Goal: Information Seeking & Learning: Learn about a topic

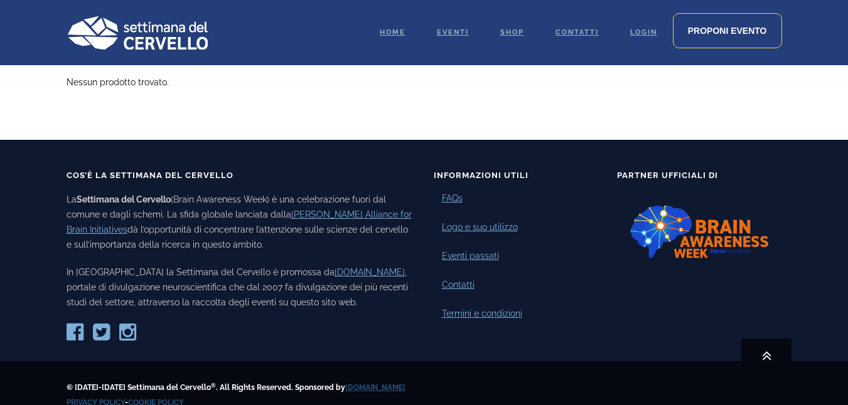
scroll to position [2172, 0]
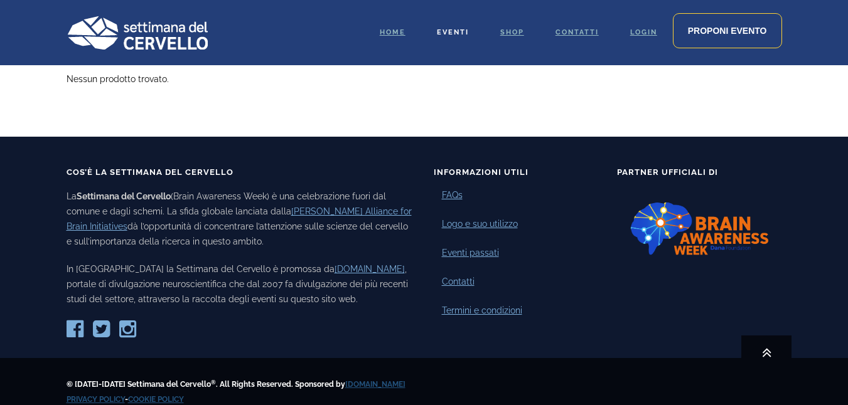
click at [457, 35] on span "Eventi" at bounding box center [453, 32] width 32 height 8
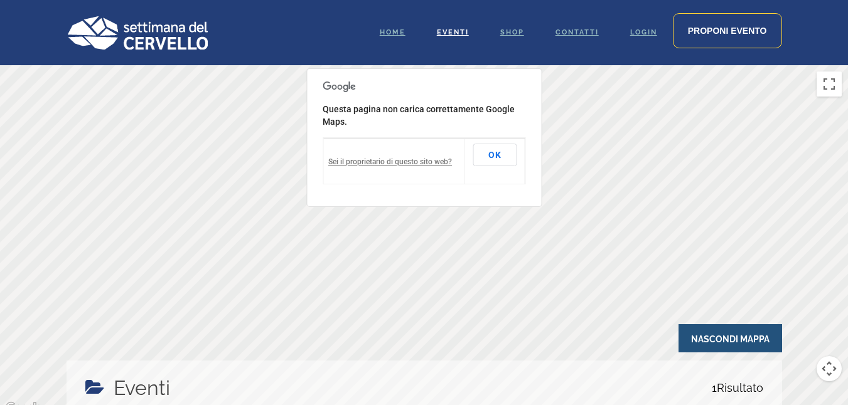
click at [162, 46] on img at bounding box center [137, 33] width 141 height 34
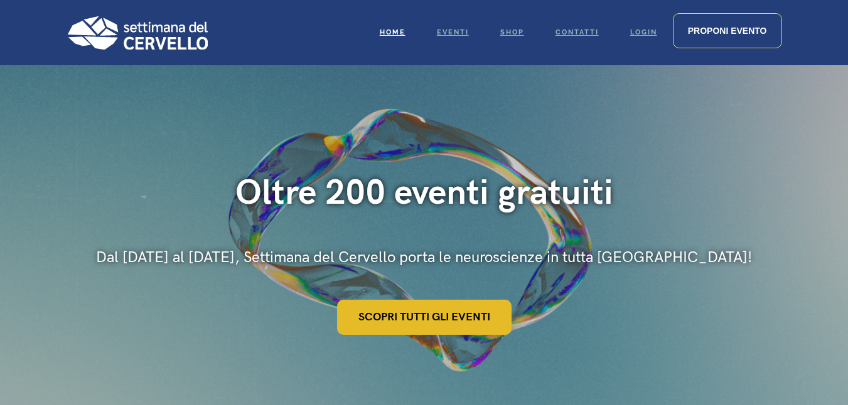
click at [436, 313] on link "Scopri tutti gli eventi" at bounding box center [424, 317] width 174 height 35
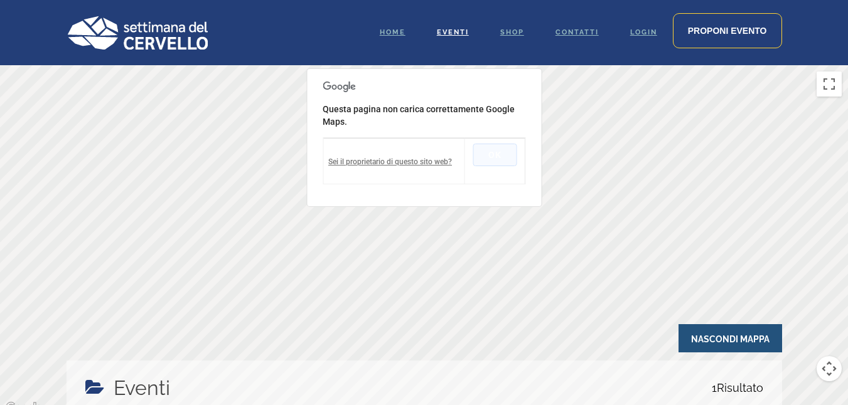
click at [492, 159] on button "OK" at bounding box center [495, 155] width 44 height 23
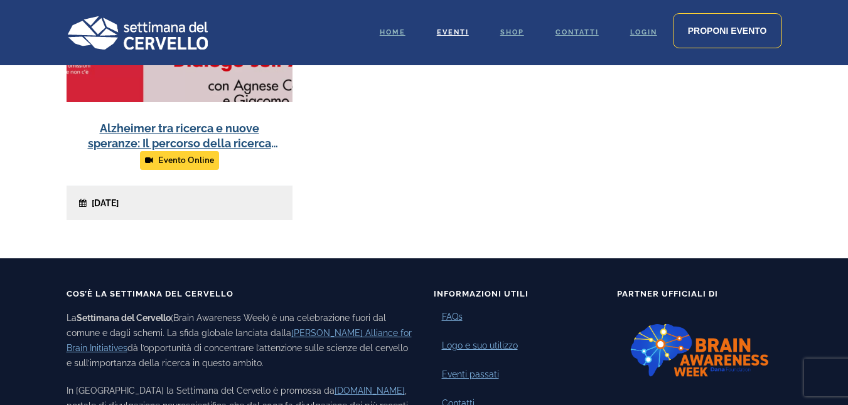
scroll to position [565, 0]
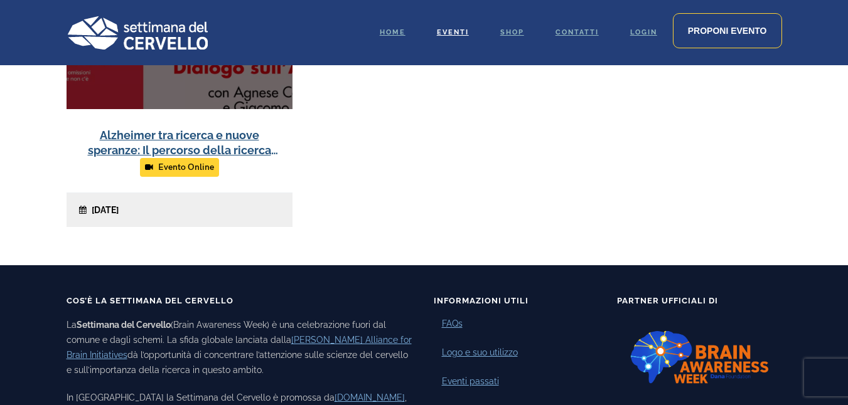
click at [180, 168] on link at bounding box center [180, 108] width 226 height 239
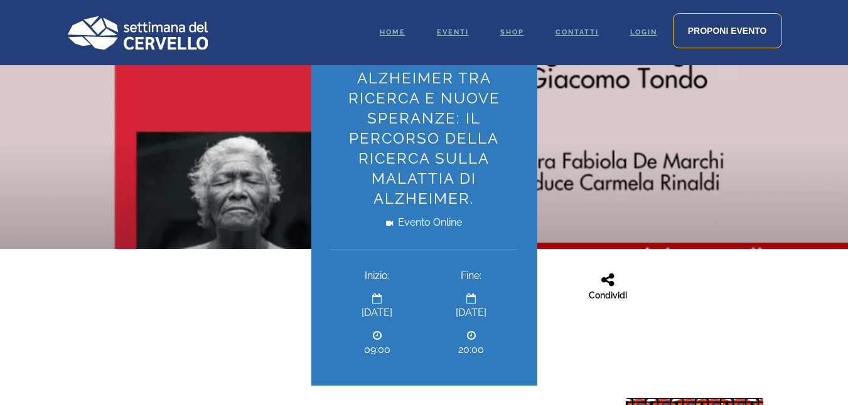
scroll to position [157, 0]
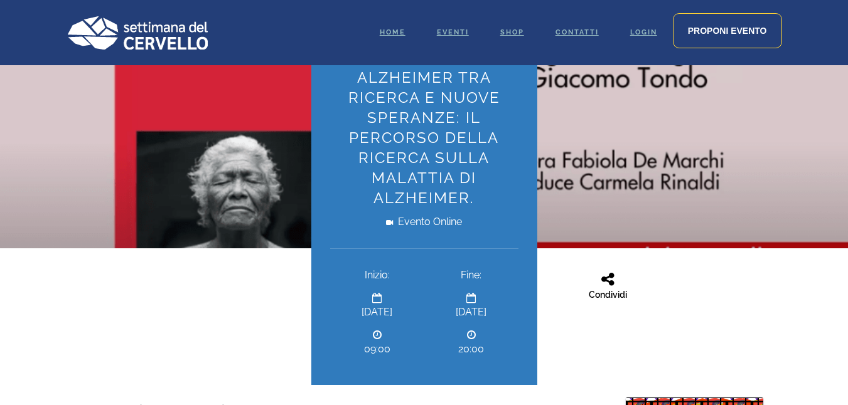
click at [709, 283] on div "Condividi Facebook Twitter Linkedin" at bounding box center [669, 276] width 245 height 54
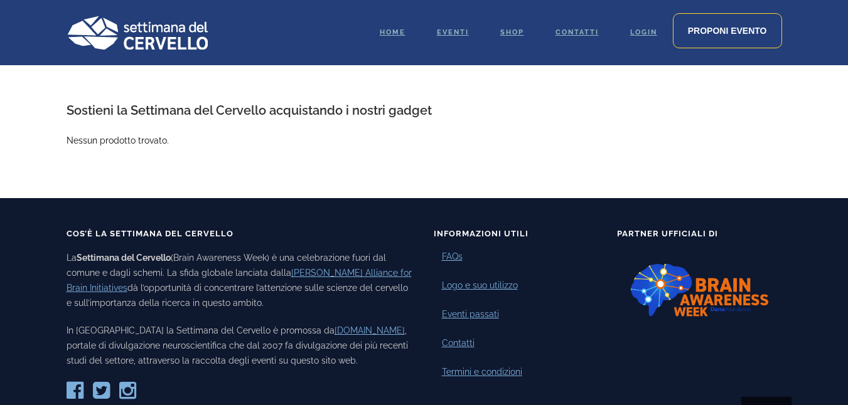
scroll to position [1554, 0]
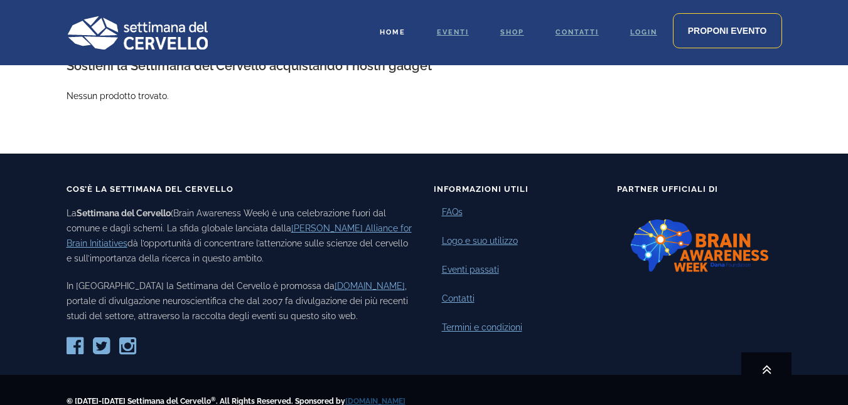
click at [395, 23] on link "Home" at bounding box center [392, 32] width 57 height 65
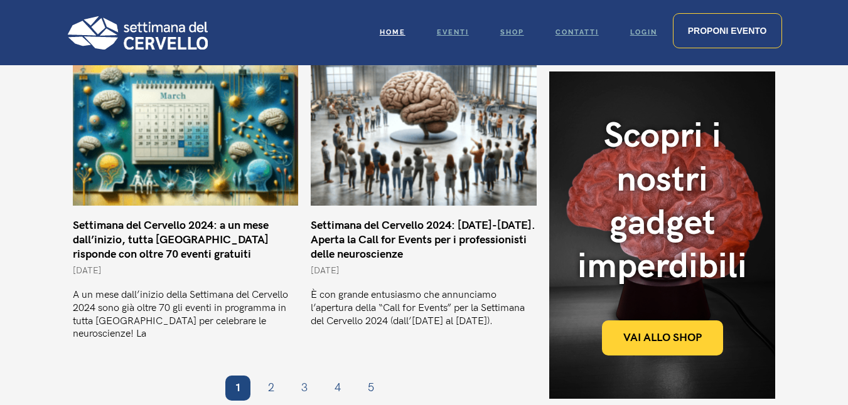
scroll to position [1075, 0]
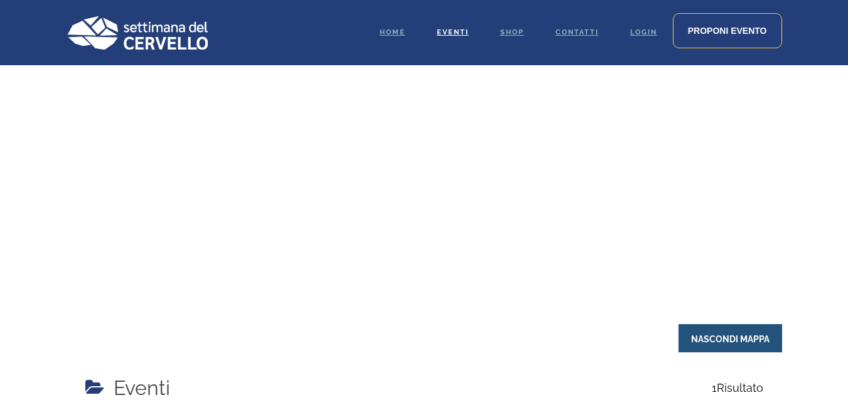
scroll to position [565, 0]
